Goal: Transaction & Acquisition: Purchase product/service

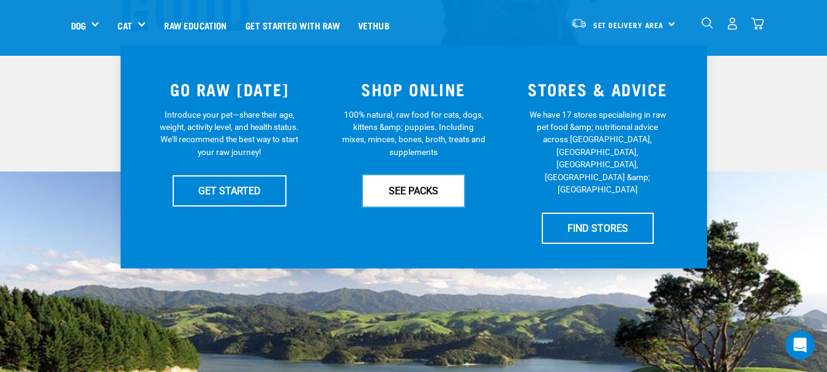
click at [414, 187] on link "SEE PACKS" at bounding box center [413, 190] width 101 height 31
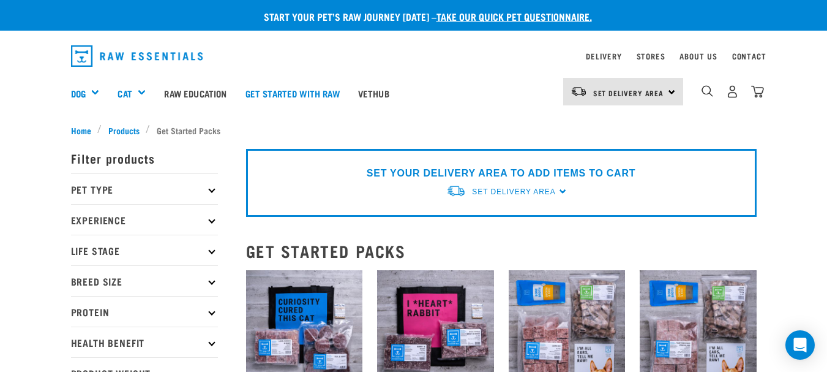
click at [112, 188] on p "Pet Type" at bounding box center [144, 188] width 147 height 31
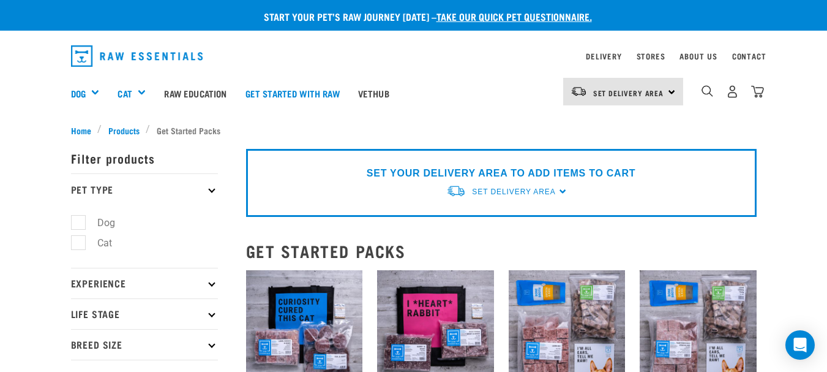
click at [78, 220] on label "Dog" at bounding box center [99, 222] width 42 height 15
click at [77, 220] on input "Dog" at bounding box center [75, 220] width 8 height 8
checkbox input "true"
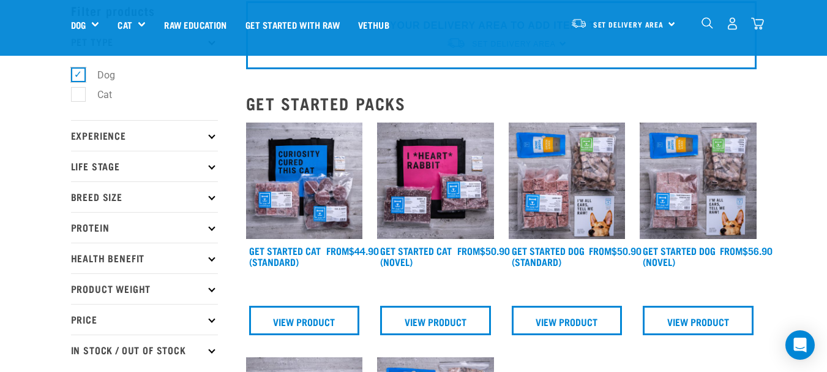
scroll to position [61, 0]
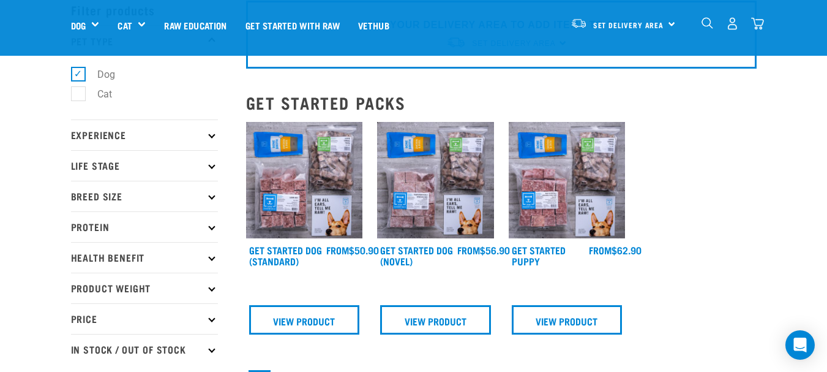
scroll to position [122, 0]
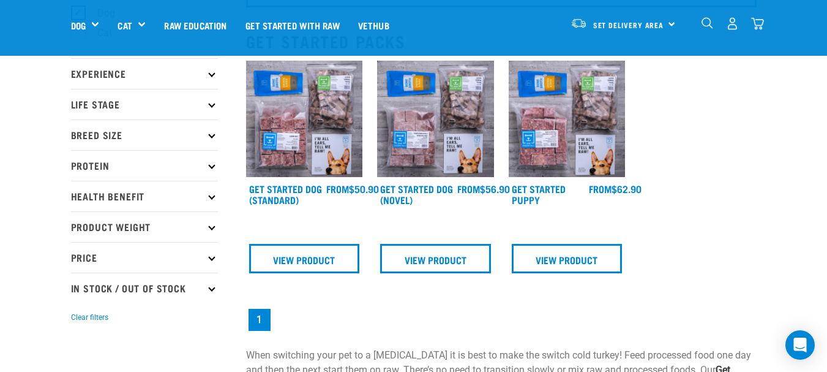
click at [209, 227] on icon at bounding box center [211, 226] width 7 height 7
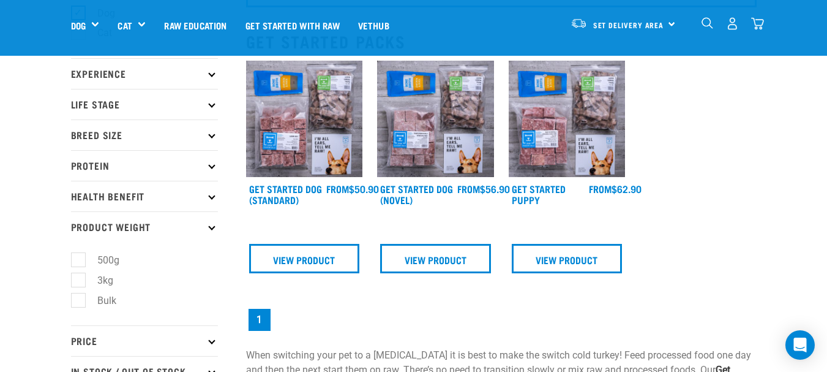
click at [79, 299] on label "Bulk" at bounding box center [99, 300] width 43 height 15
click at [79, 299] on input "Bulk" at bounding box center [75, 298] width 8 height 8
checkbox input "true"
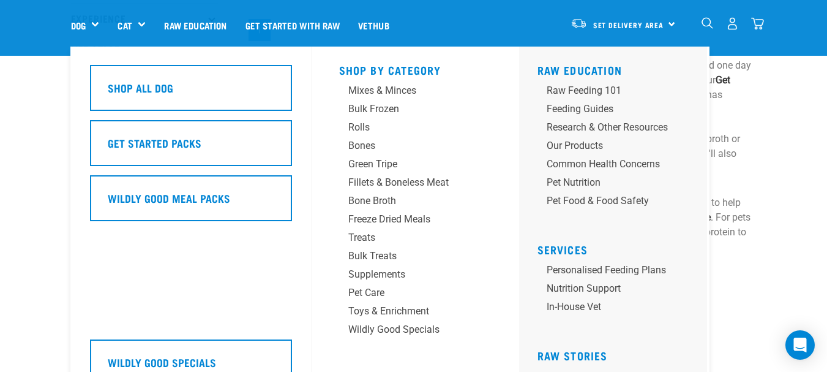
scroll to position [184, 0]
click at [386, 107] on div "Bulk Frozen" at bounding box center [405, 109] width 114 height 15
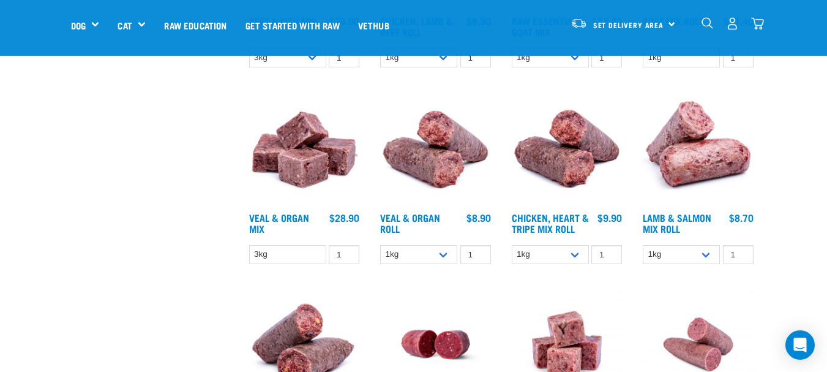
scroll to position [490, 0]
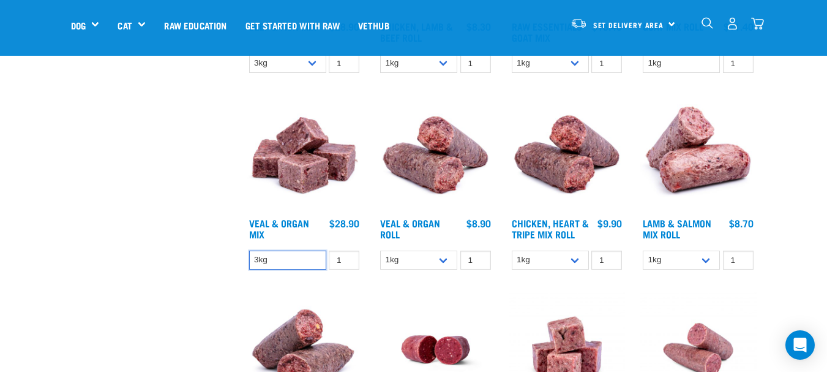
click at [280, 255] on select "3kg" at bounding box center [287, 259] width 77 height 19
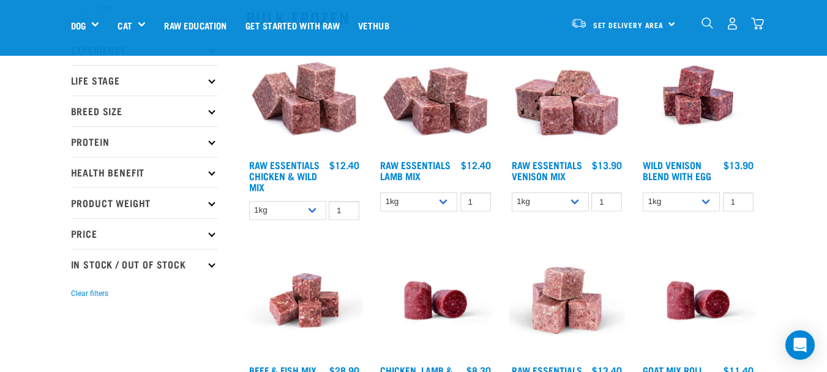
scroll to position [122, 0]
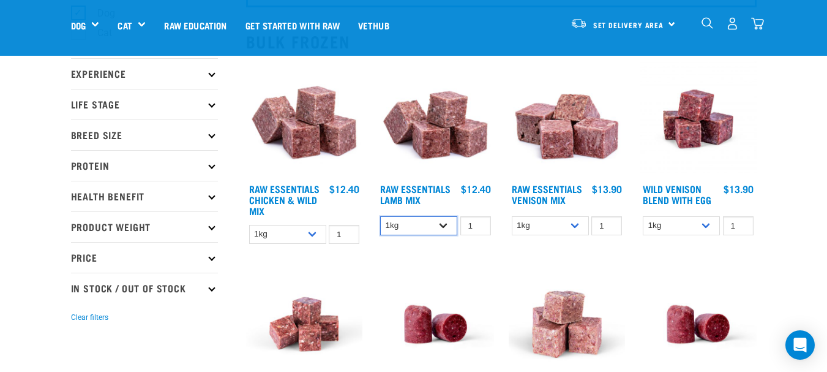
click at [441, 225] on select "1kg 3kg Bulk (10kg)" at bounding box center [418, 225] width 77 height 19
select select "758"
click at [380, 216] on select "1kg 3kg Bulk (10kg)" at bounding box center [418, 225] width 77 height 19
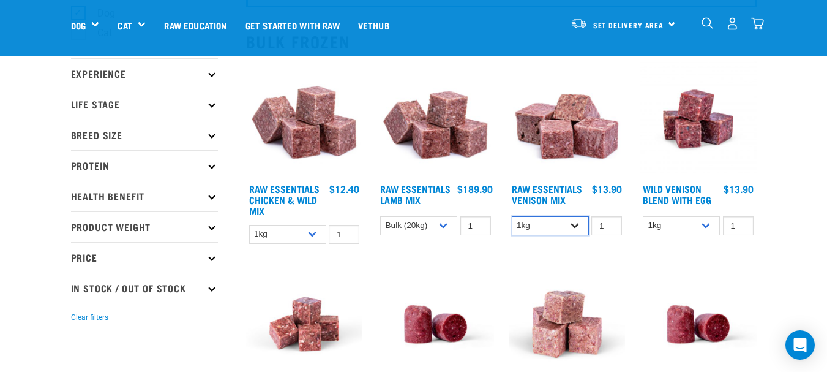
click at [569, 228] on select "1kg 3kg" at bounding box center [550, 225] width 77 height 19
click at [310, 235] on select "1kg 3kg Bulk (10kg)" at bounding box center [287, 234] width 77 height 19
select select "731"
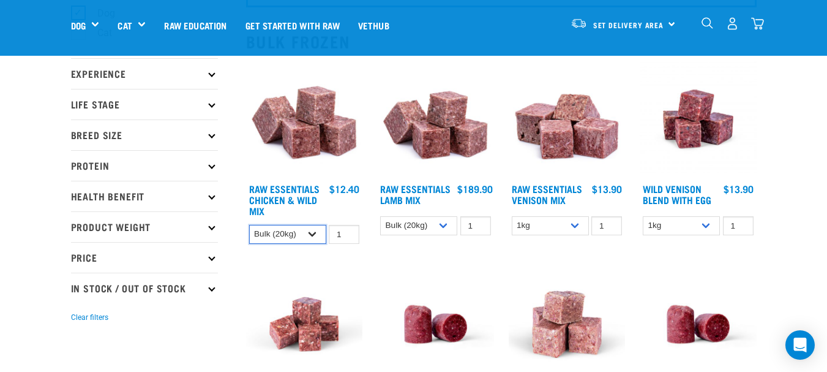
click at [249, 225] on select "1kg 3kg Bulk (10kg)" at bounding box center [287, 234] width 77 height 19
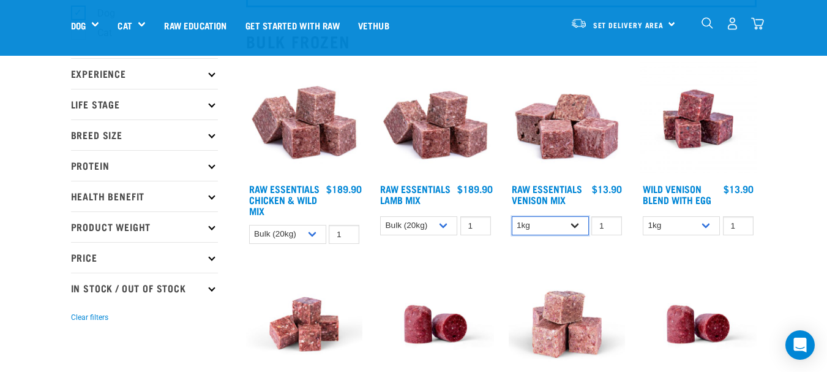
click at [579, 226] on select "1kg 3kg" at bounding box center [550, 225] width 77 height 19
select select "712"
click at [512, 216] on select "1kg 3kg" at bounding box center [550, 225] width 77 height 19
click at [703, 223] on select "1kg 3kg Bulk (10kg)" at bounding box center [681, 225] width 77 height 19
select select "50722"
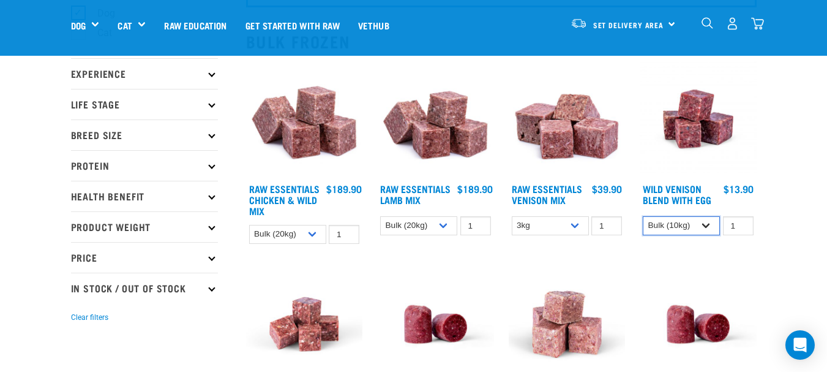
click at [643, 216] on select "1kg 3kg Bulk (10kg)" at bounding box center [681, 225] width 77 height 19
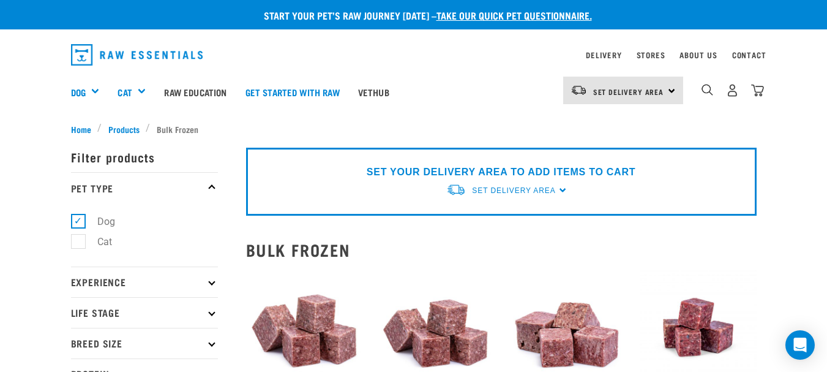
scroll to position [0, 0]
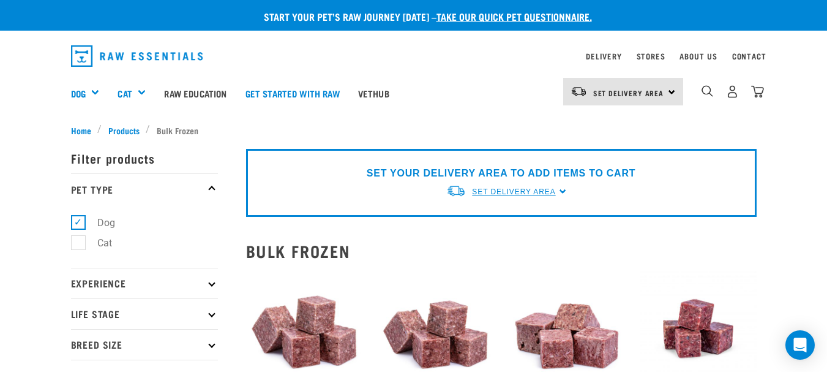
click at [494, 189] on span "Set Delivery Area" at bounding box center [513, 191] width 83 height 9
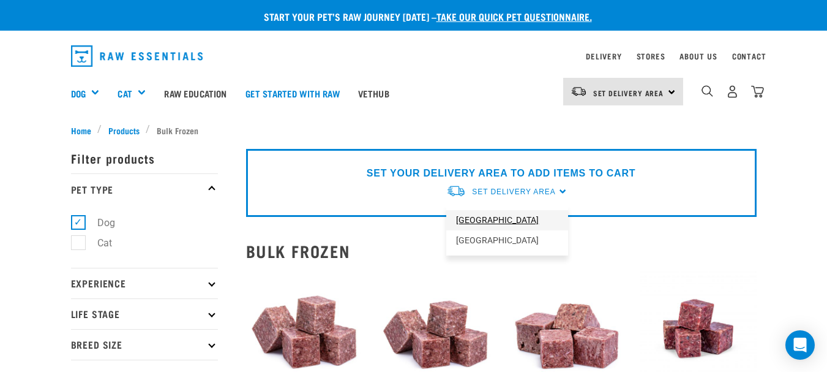
click at [482, 221] on link "[GEOGRAPHIC_DATA]" at bounding box center [507, 220] width 122 height 20
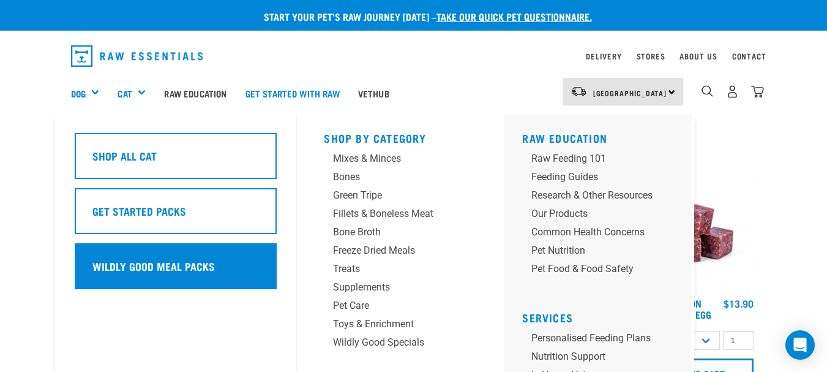
click at [143, 274] on div "Wildly Good Meal Packs" at bounding box center [176, 266] width 202 height 46
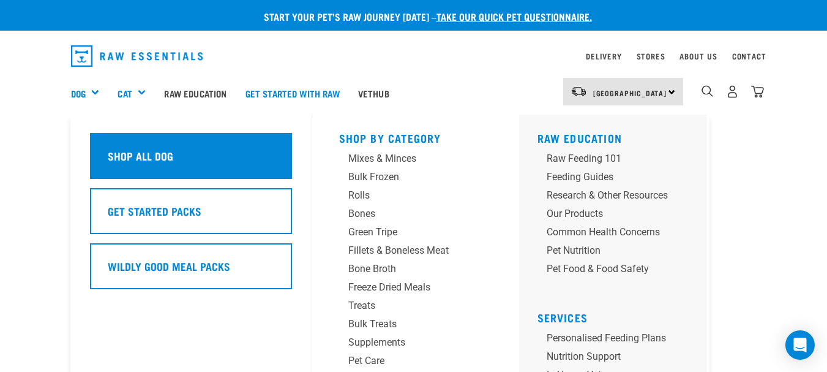
click at [137, 153] on h5 "Shop All Dog" at bounding box center [141, 156] width 66 height 16
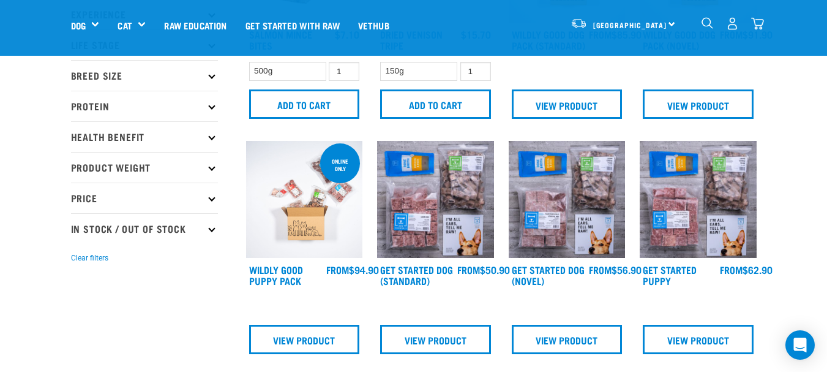
scroll to position [122, 0]
